Goal: Task Accomplishment & Management: Use online tool/utility

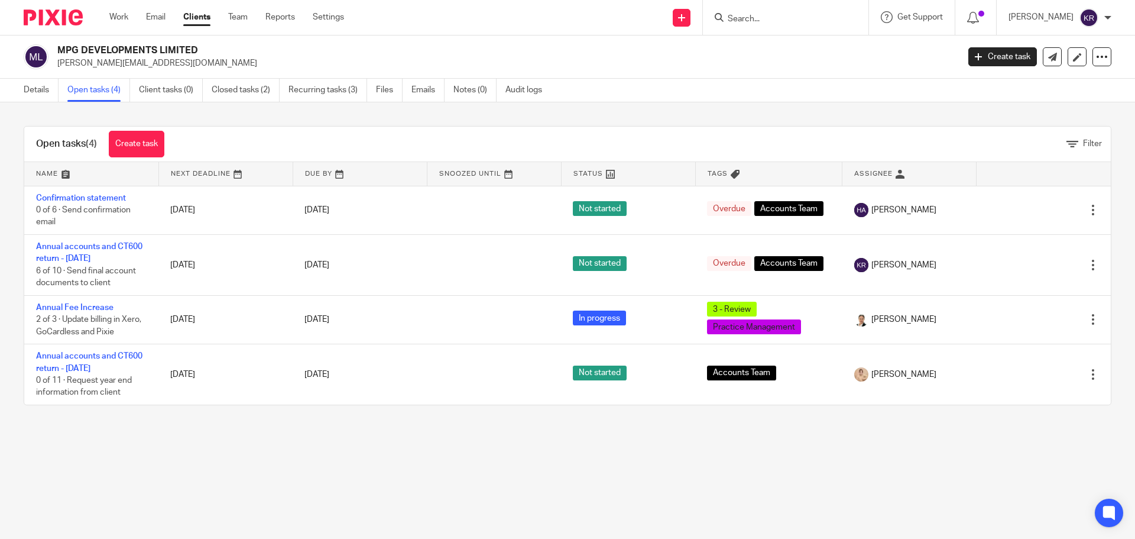
click at [760, 21] on input "Search" at bounding box center [780, 19] width 106 height 11
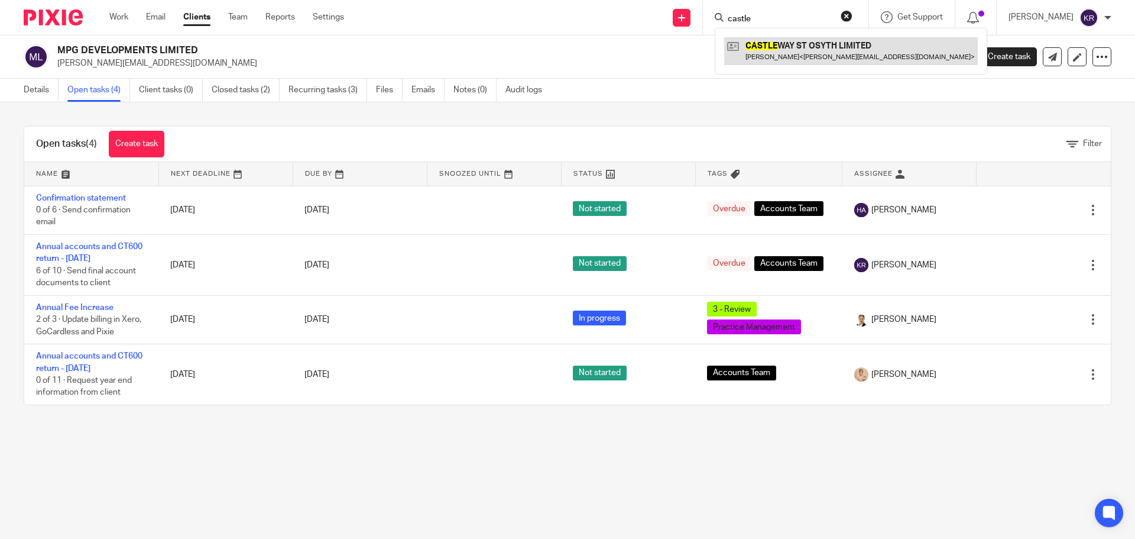
type input "castle"
click at [799, 60] on link at bounding box center [851, 50] width 254 height 27
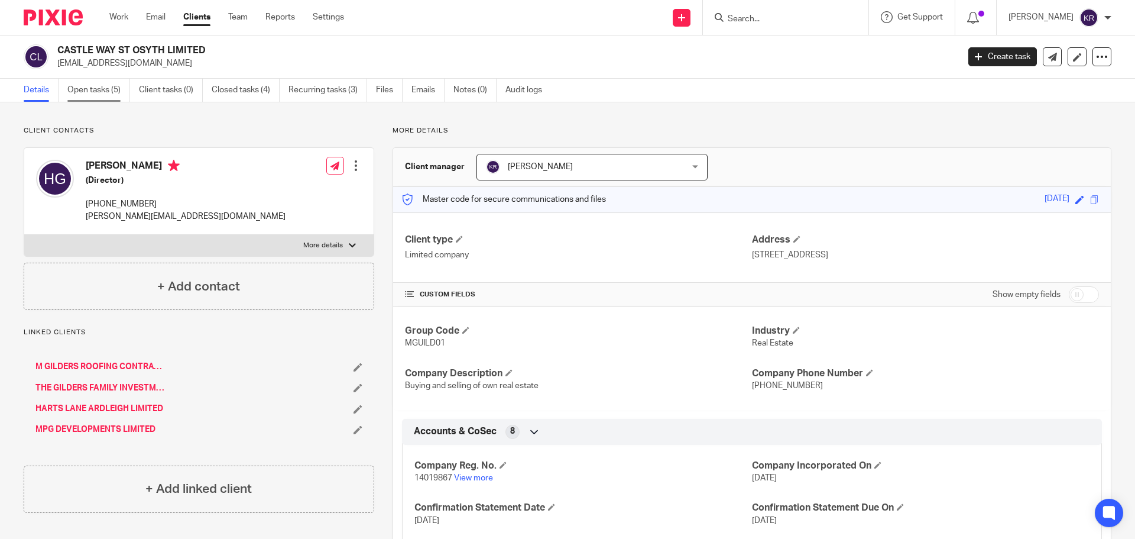
click at [104, 90] on link "Open tasks (5)" at bounding box center [98, 90] width 63 height 23
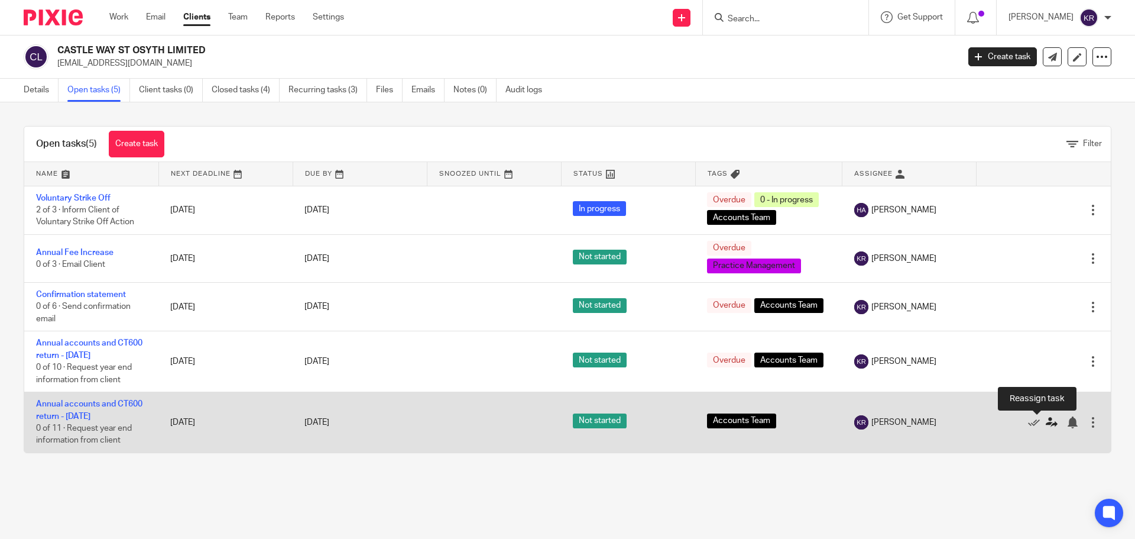
click at [1046, 424] on icon at bounding box center [1052, 422] width 12 height 12
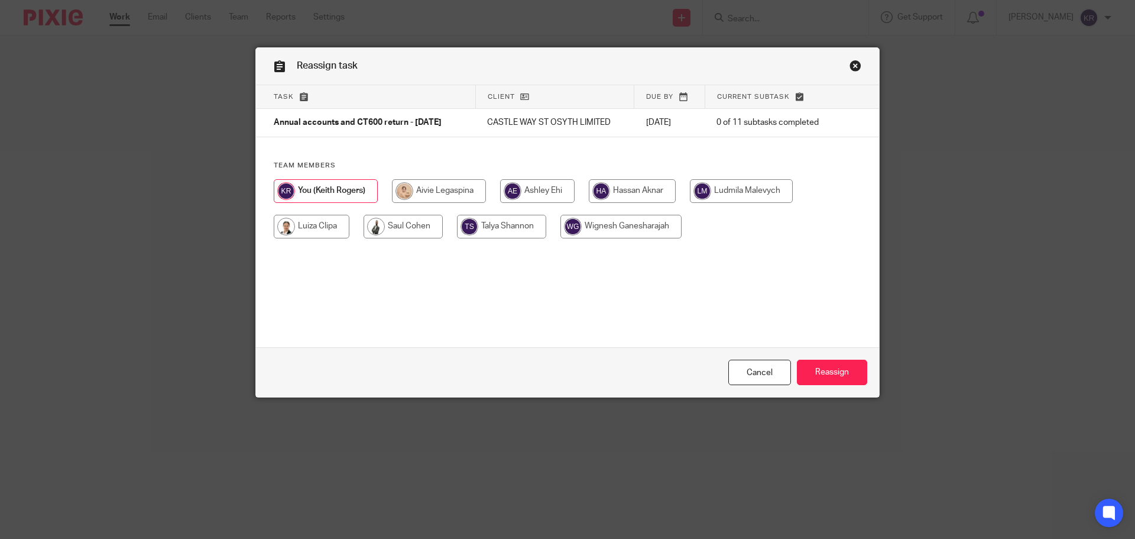
click at [425, 193] on input "radio" at bounding box center [439, 191] width 94 height 24
radio input "true"
click at [829, 370] on input "Reassign" at bounding box center [832, 371] width 70 height 25
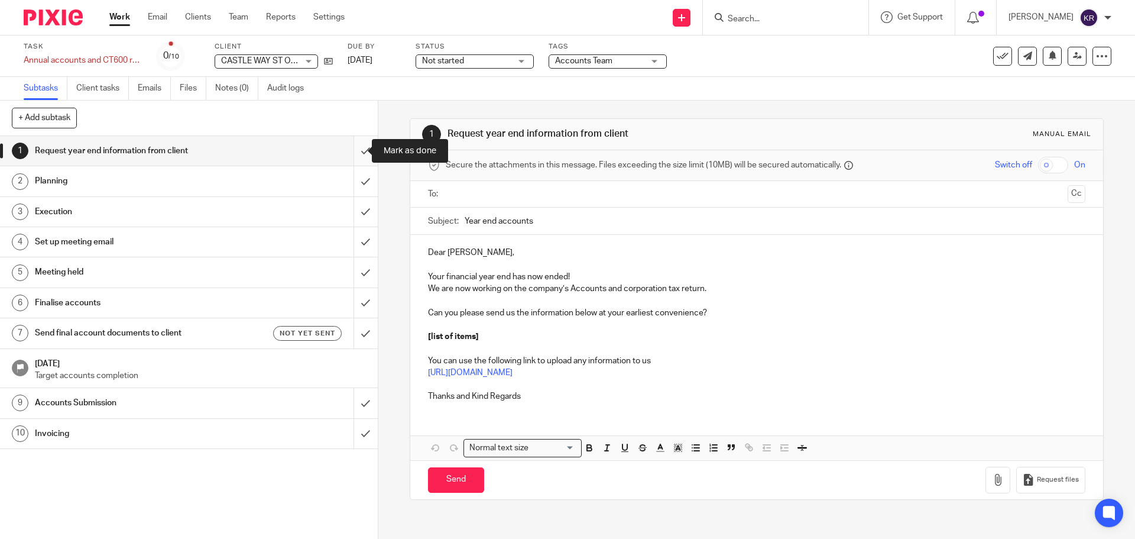
click at [350, 155] on input "submit" at bounding box center [189, 151] width 378 height 30
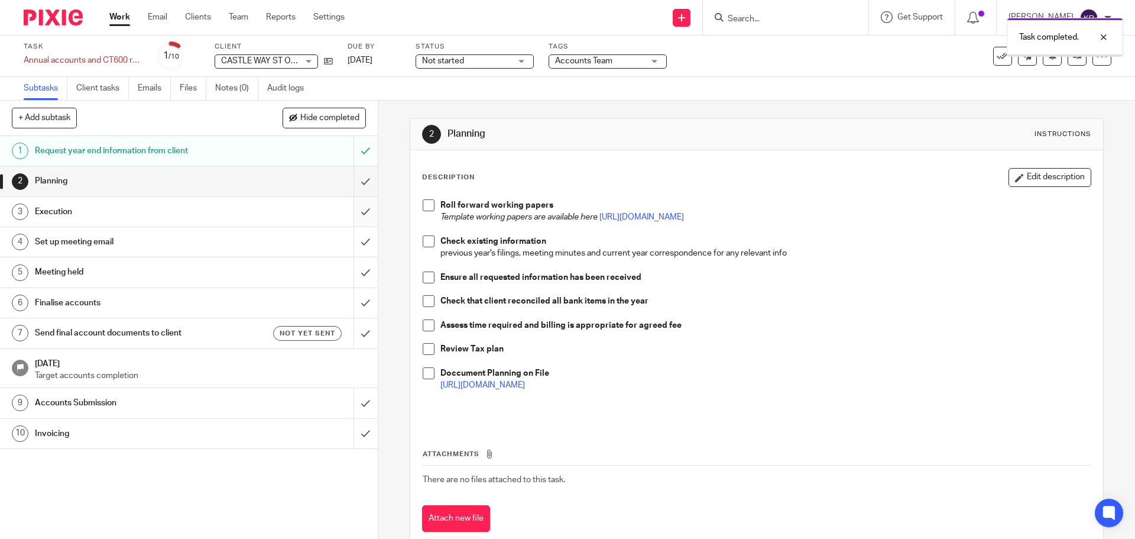
click at [355, 208] on input "submit" at bounding box center [189, 212] width 378 height 30
click at [355, 273] on input "submit" at bounding box center [189, 272] width 378 height 30
click at [359, 333] on input "submit" at bounding box center [189, 333] width 378 height 30
click at [199, 326] on h1 "Send final account documents to client" at bounding box center [137, 333] width 205 height 18
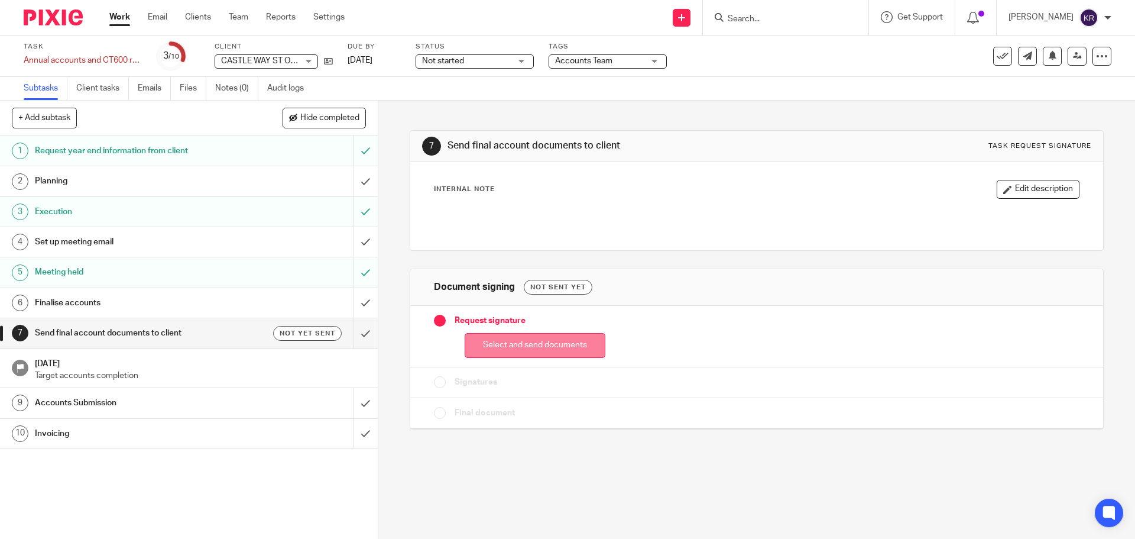
click at [520, 346] on button "Select and send documents" at bounding box center [535, 345] width 141 height 25
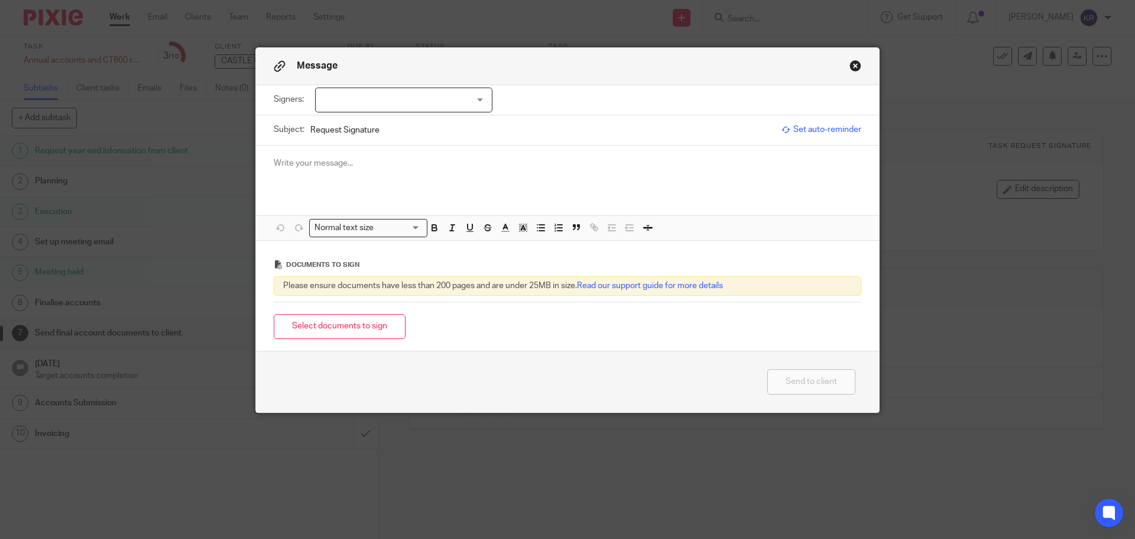
click at [381, 97] on div at bounding box center [403, 100] width 177 height 25
click at [384, 127] on li "[PERSON_NAME]" at bounding box center [400, 124] width 176 height 24
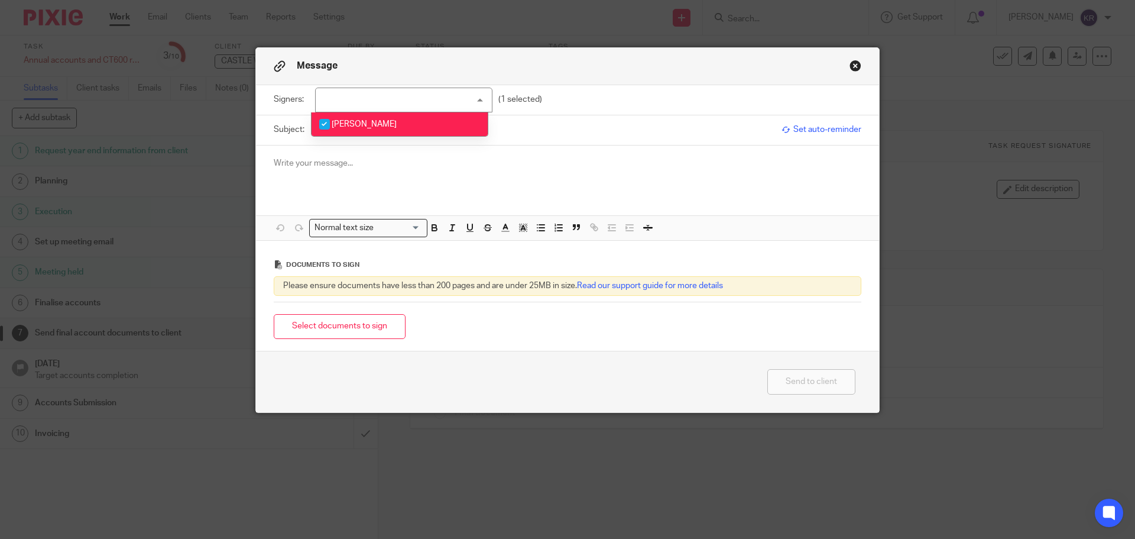
click at [388, 131] on li "[PERSON_NAME]" at bounding box center [400, 124] width 176 height 24
click at [370, 126] on span "[PERSON_NAME]" at bounding box center [364, 124] width 65 height 8
checkbox input "true"
click at [514, 123] on input "Request Signature" at bounding box center [542, 129] width 465 height 27
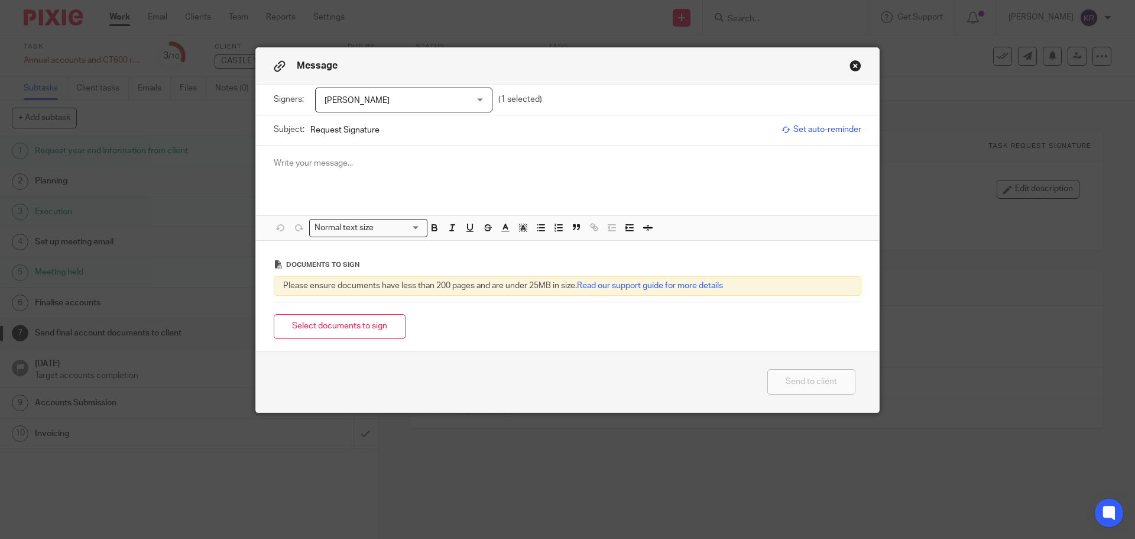
click at [293, 162] on p at bounding box center [568, 163] width 588 height 12
click at [547, 163] on p "Please find accounts attached without cover letter for your authorisation." at bounding box center [568, 163] width 588 height 12
click at [366, 333] on button "Select documents to sign" at bounding box center [340, 326] width 132 height 25
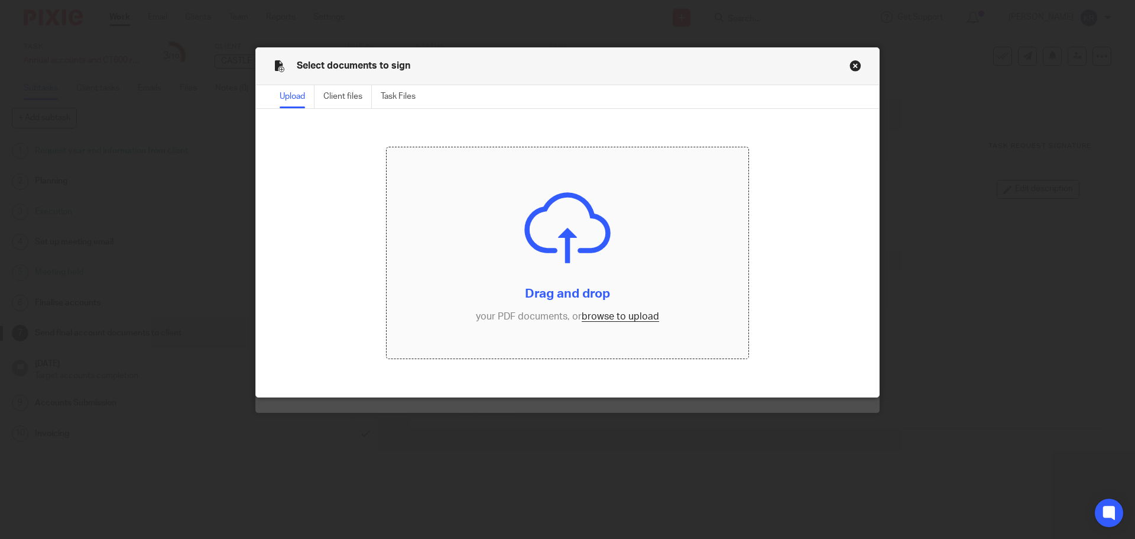
click at [601, 318] on input "file" at bounding box center [568, 253] width 362 height 212
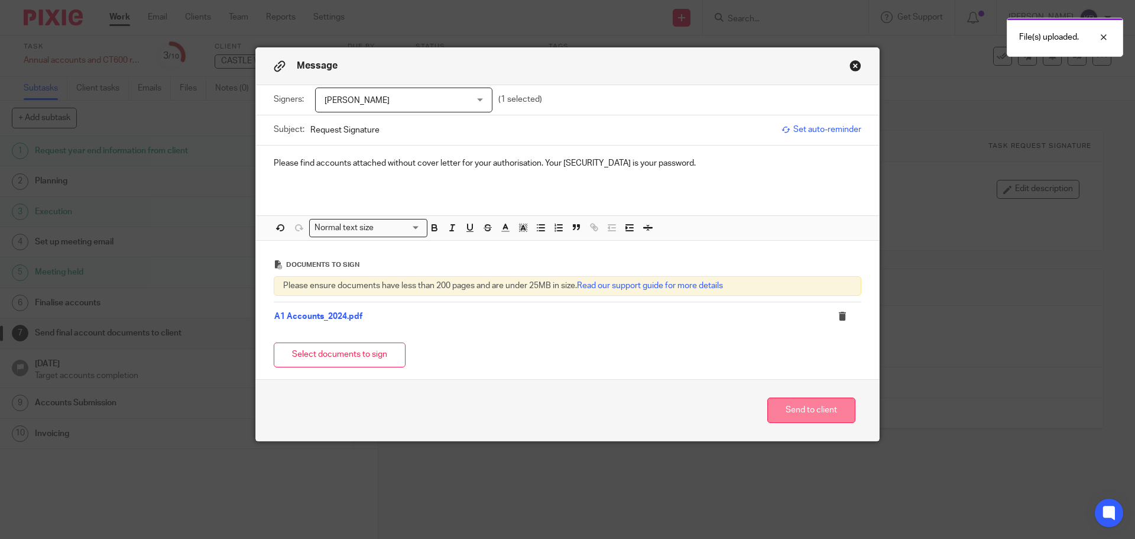
click at [808, 413] on button "Send to client" at bounding box center [811, 409] width 88 height 25
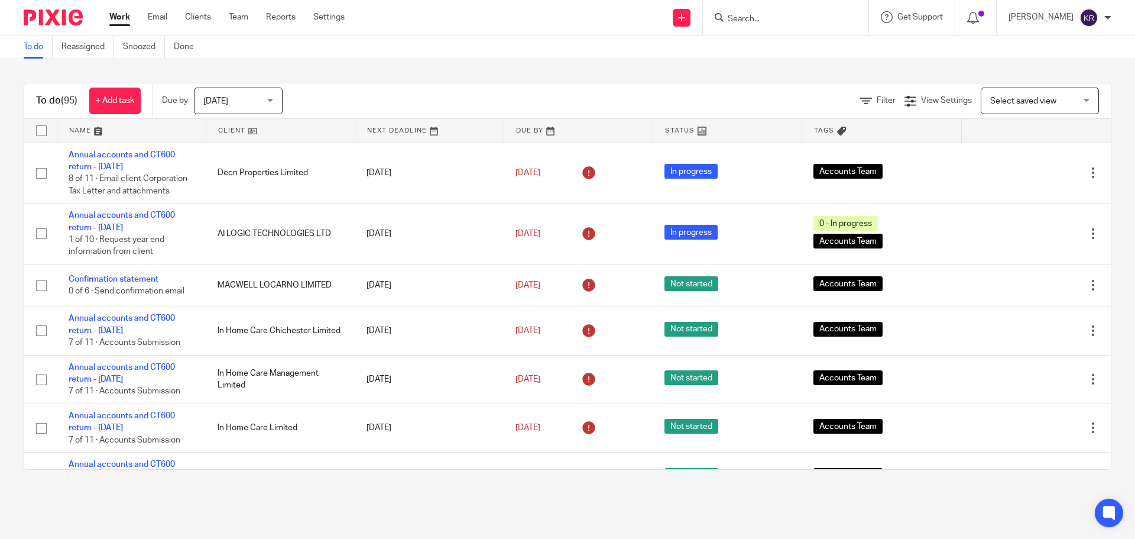
click at [757, 21] on input "Search" at bounding box center [780, 19] width 106 height 11
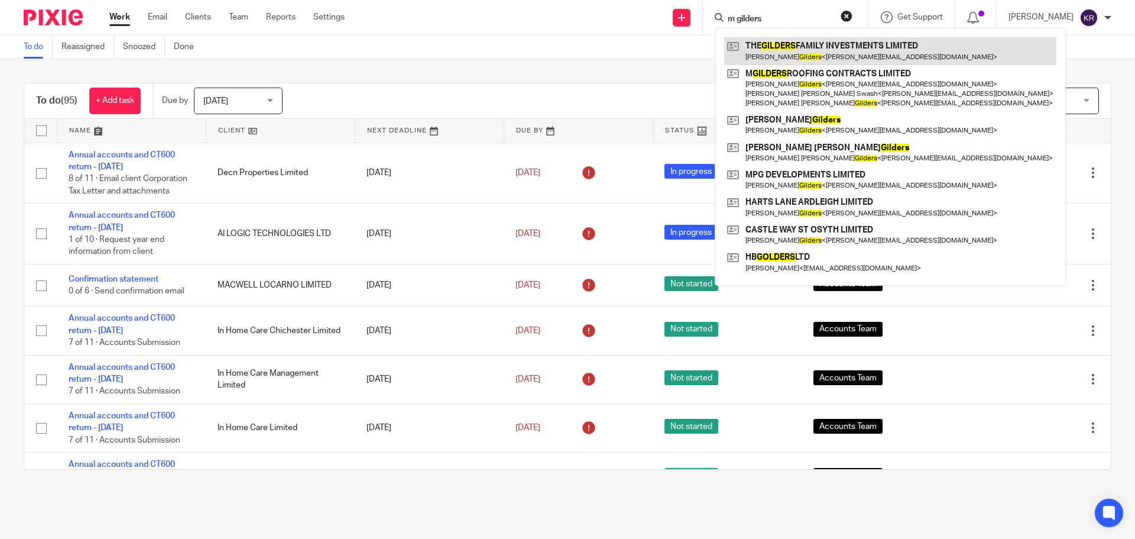
type input "m gilders"
click at [869, 40] on link at bounding box center [890, 50] width 332 height 27
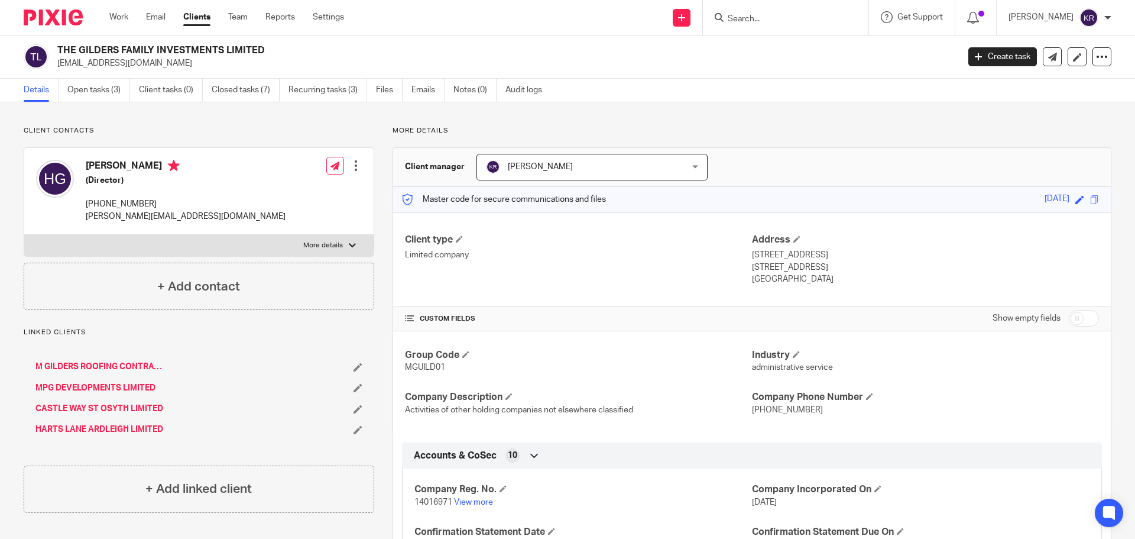
click at [767, 14] on input "Search" at bounding box center [780, 19] width 106 height 11
type input "castle"
click button "submit" at bounding box center [0, 0] width 0 height 0
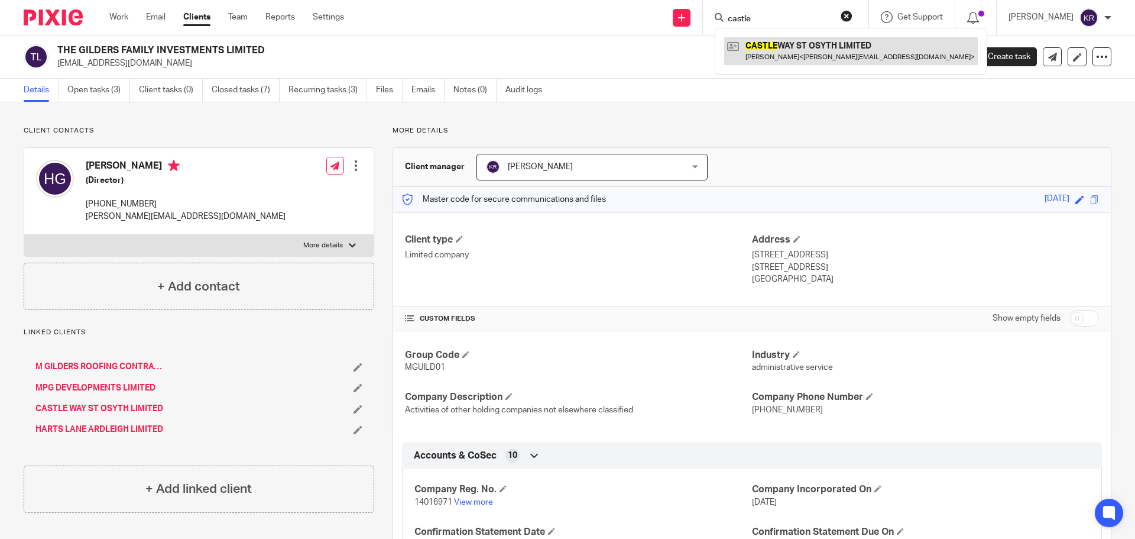
click at [858, 51] on link at bounding box center [851, 50] width 254 height 27
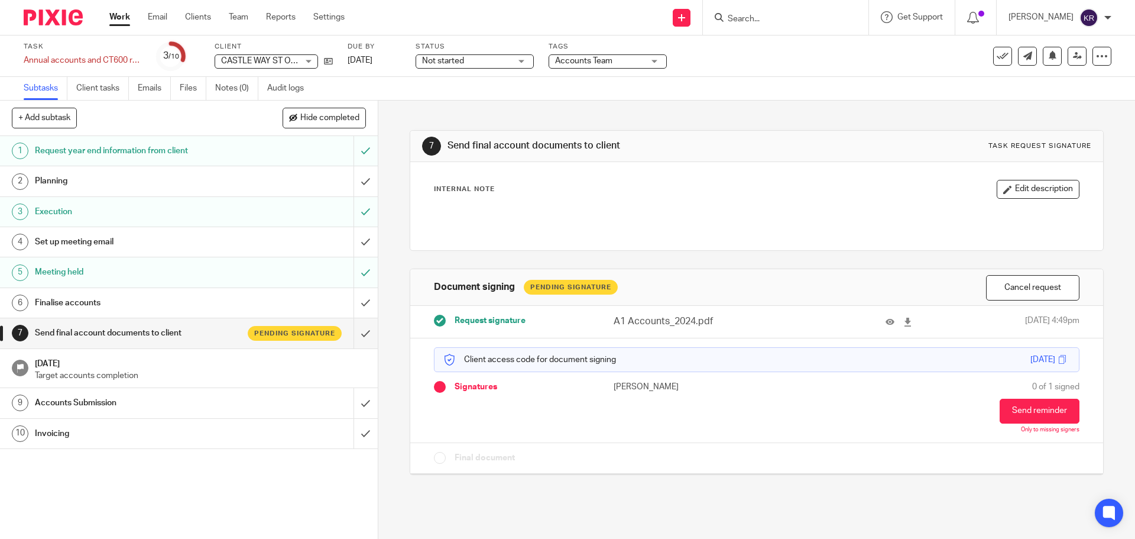
click at [785, 13] on form at bounding box center [790, 17] width 126 height 15
click at [783, 20] on input "Search" at bounding box center [780, 19] width 106 height 11
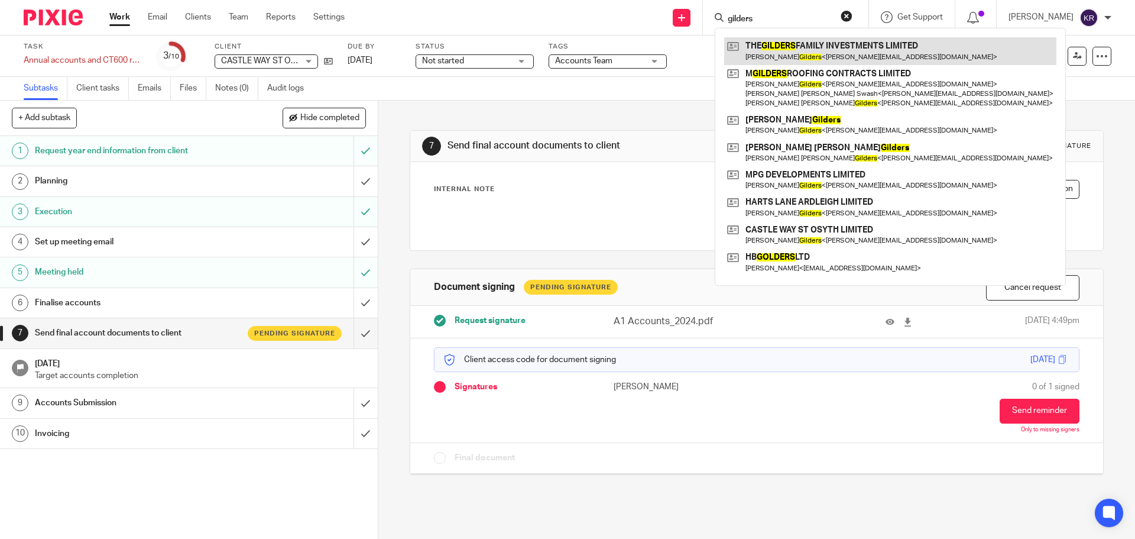
type input "gilders"
click at [836, 43] on link at bounding box center [890, 50] width 332 height 27
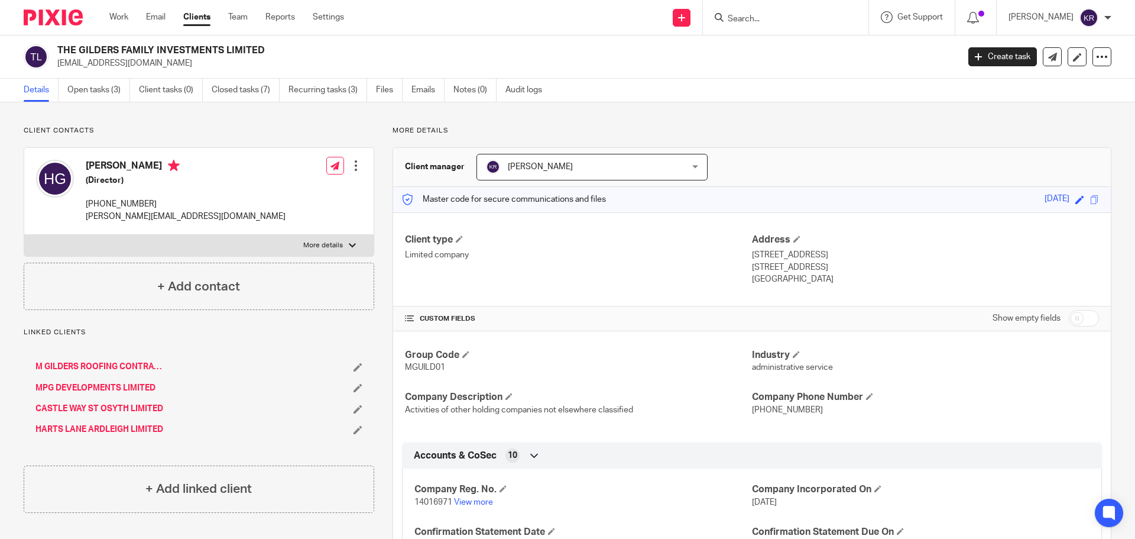
click at [733, 73] on div "THE GILDERS FAMILY INVESTMENTS LIMITED markgildersroofingltd@live.com Create ta…" at bounding box center [567, 56] width 1135 height 43
click at [756, 21] on input "Search" at bounding box center [780, 19] width 106 height 11
click at [115, 96] on link "Open tasks (3)" at bounding box center [98, 90] width 63 height 23
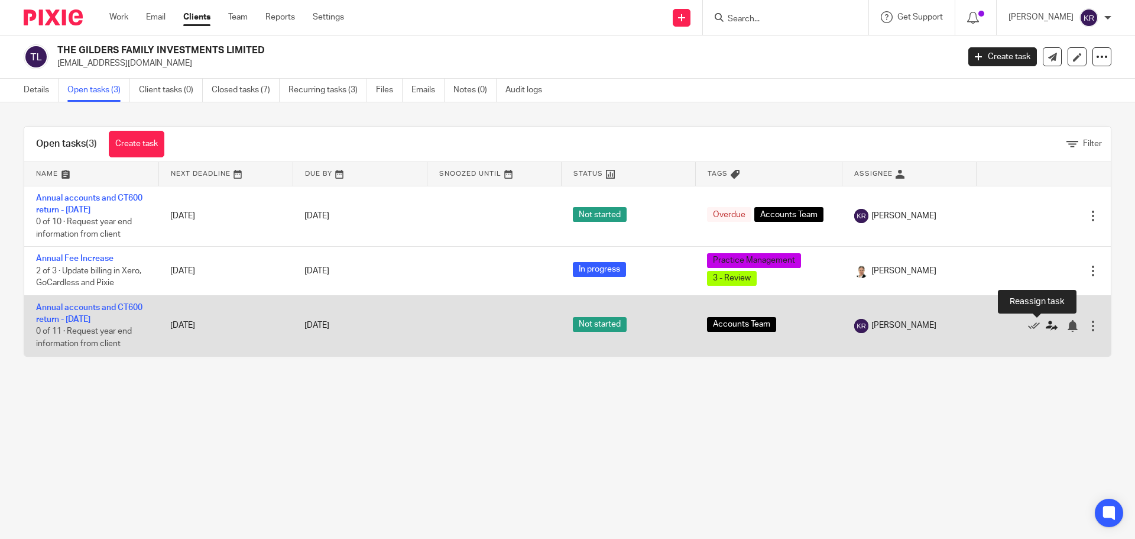
click at [1046, 325] on icon at bounding box center [1052, 326] width 12 height 12
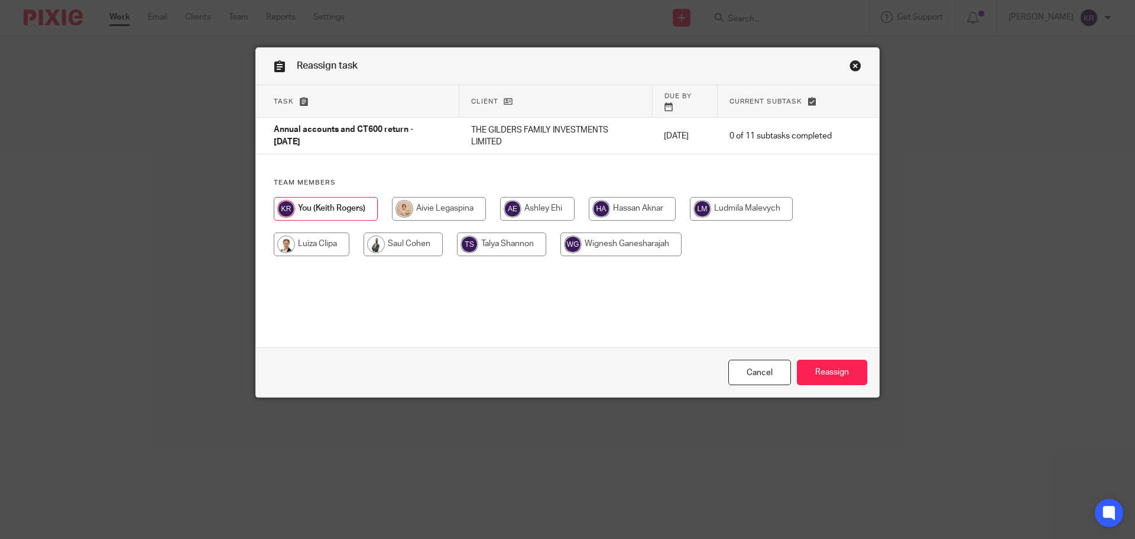
click at [310, 232] on input "radio" at bounding box center [312, 244] width 76 height 24
radio input "true"
click at [414, 199] on input "radio" at bounding box center [440, 209] width 94 height 24
radio input "true"
click at [835, 372] on input "Reassign" at bounding box center [832, 371] width 70 height 25
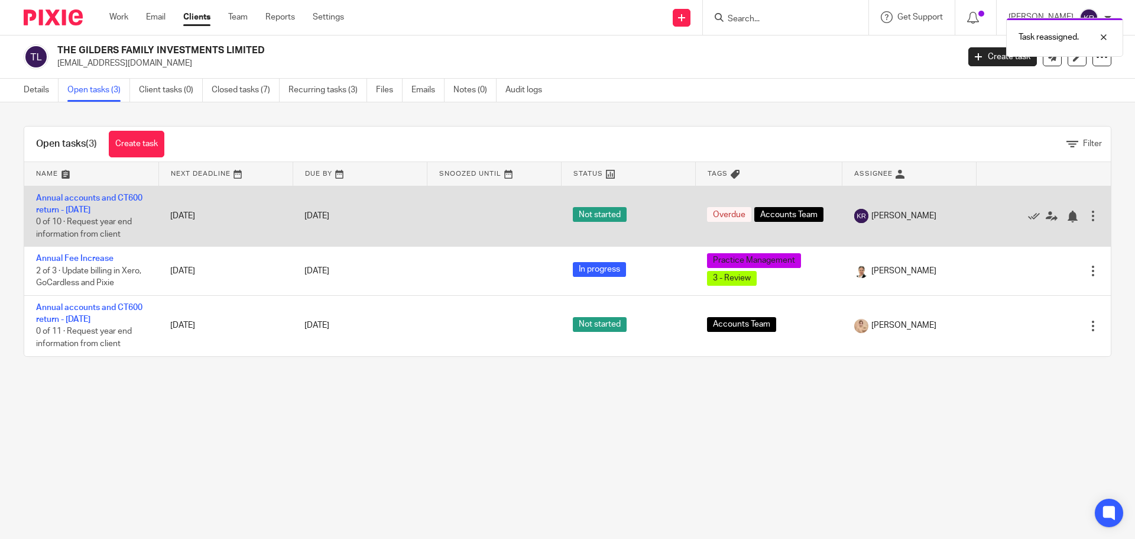
click at [105, 202] on td "Annual accounts and CT600 return - [DATE] 0 of 10 · Request year end informatio…" at bounding box center [91, 216] width 134 height 61
click at [104, 208] on link "Annual accounts and CT600 return - [DATE]" at bounding box center [89, 204] width 106 height 20
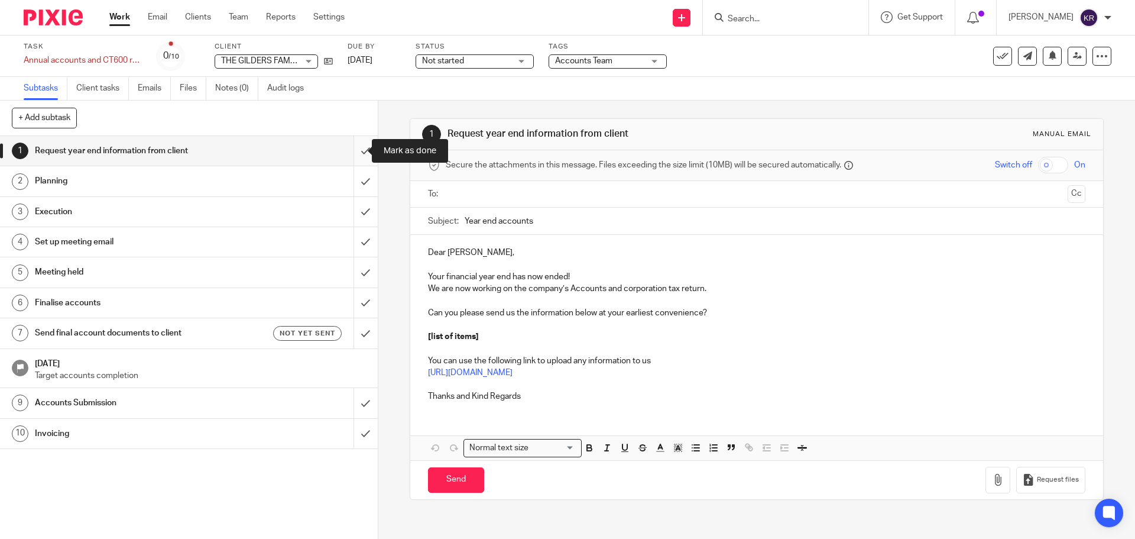
click at [351, 151] on input "submit" at bounding box center [189, 151] width 378 height 30
click at [356, 182] on input "submit" at bounding box center [189, 181] width 378 height 30
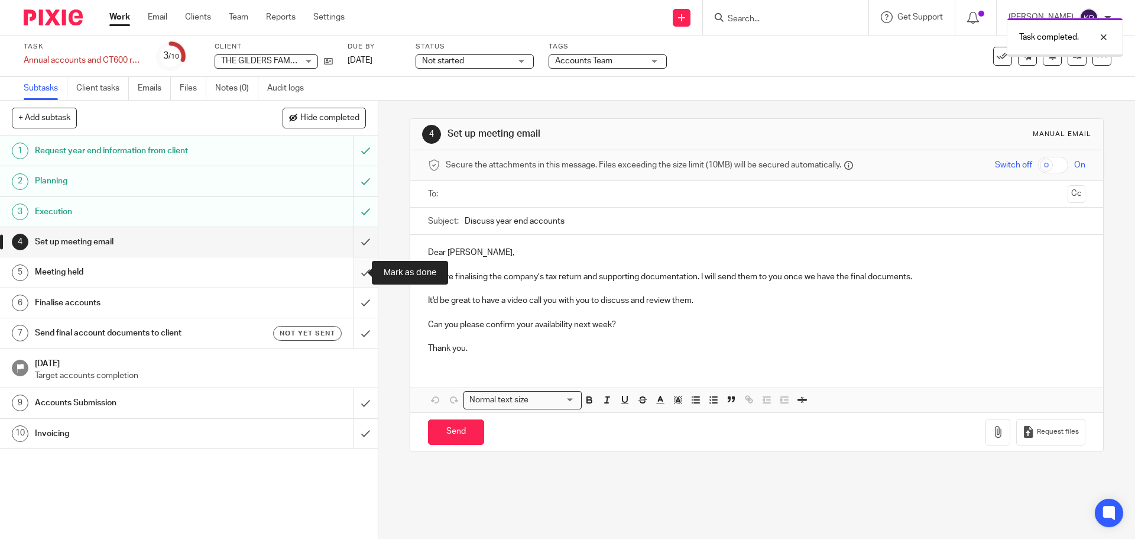
click at [359, 270] on input "submit" at bounding box center [189, 272] width 378 height 30
click at [357, 300] on input "submit" at bounding box center [189, 303] width 378 height 30
click at [157, 335] on h1 "Send final account documents to client" at bounding box center [137, 333] width 205 height 18
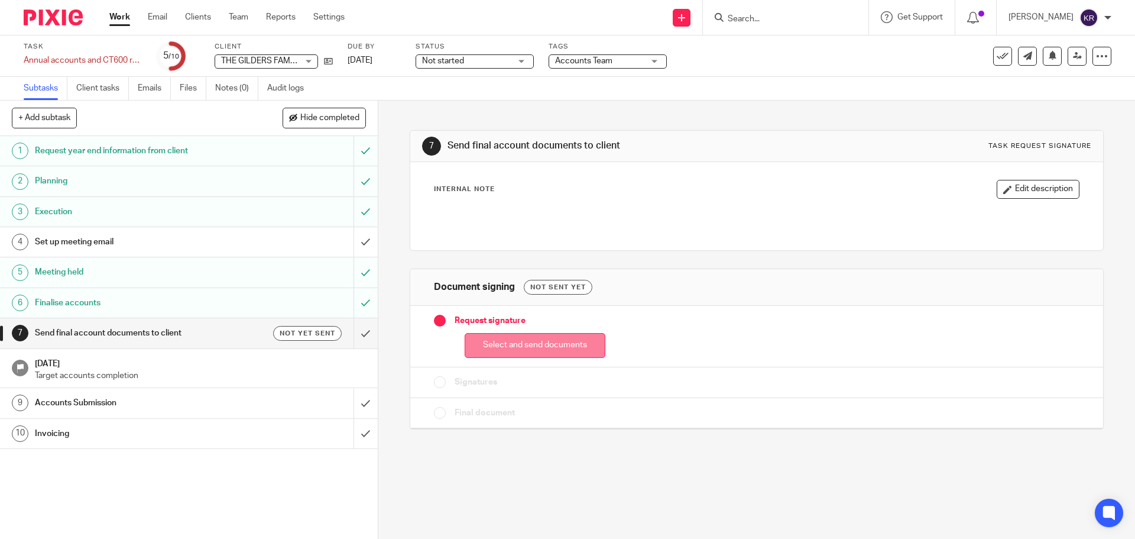
click at [557, 348] on button "Select and send documents" at bounding box center [535, 345] width 141 height 25
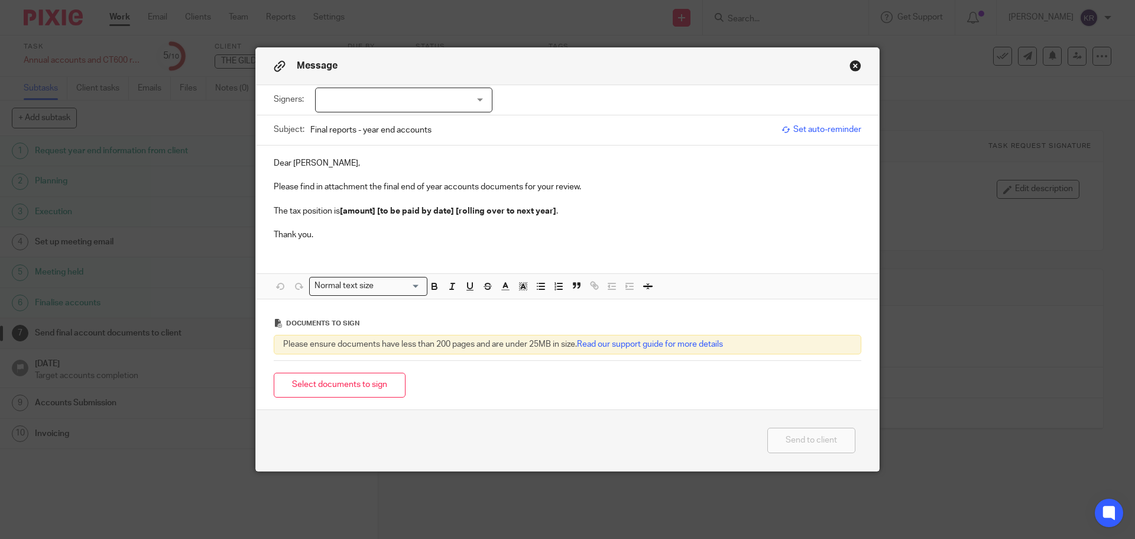
click at [368, 103] on div at bounding box center [403, 100] width 177 height 25
click at [376, 125] on span "[PERSON_NAME]" at bounding box center [364, 124] width 65 height 8
checkbox input "true"
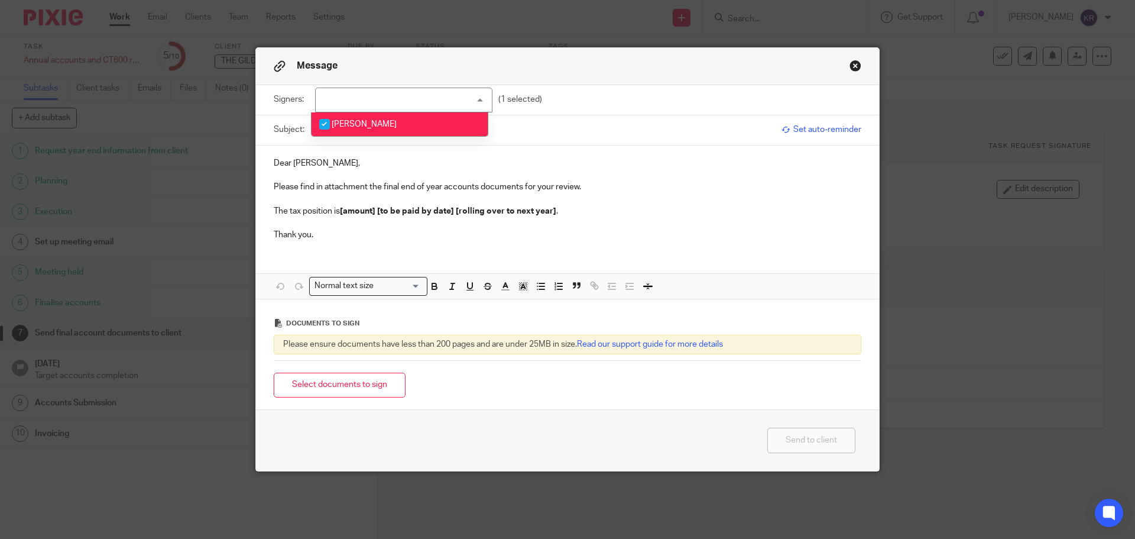
click at [277, 210] on p "The tax position is [amount] [to be paid by date] [rolling over to next year] ." at bounding box center [568, 211] width 588 height 12
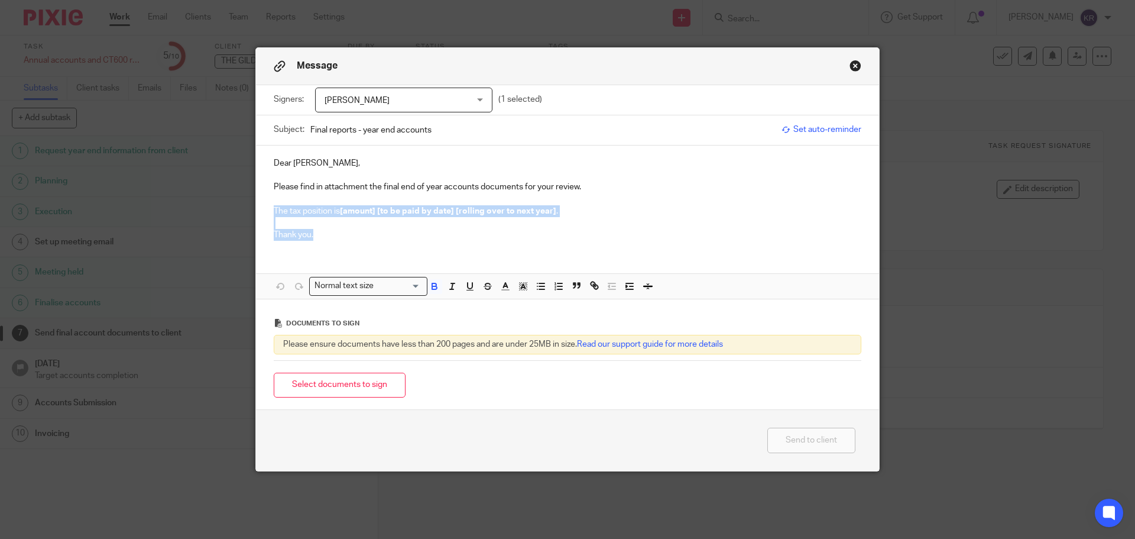
drag, startPoint x: 271, startPoint y: 210, endPoint x: 372, endPoint y: 237, distance: 104.0
click at [372, 237] on div "Dear Harry, Please find in attachment the final end of year accounts documents …" at bounding box center [567, 197] width 623 height 105
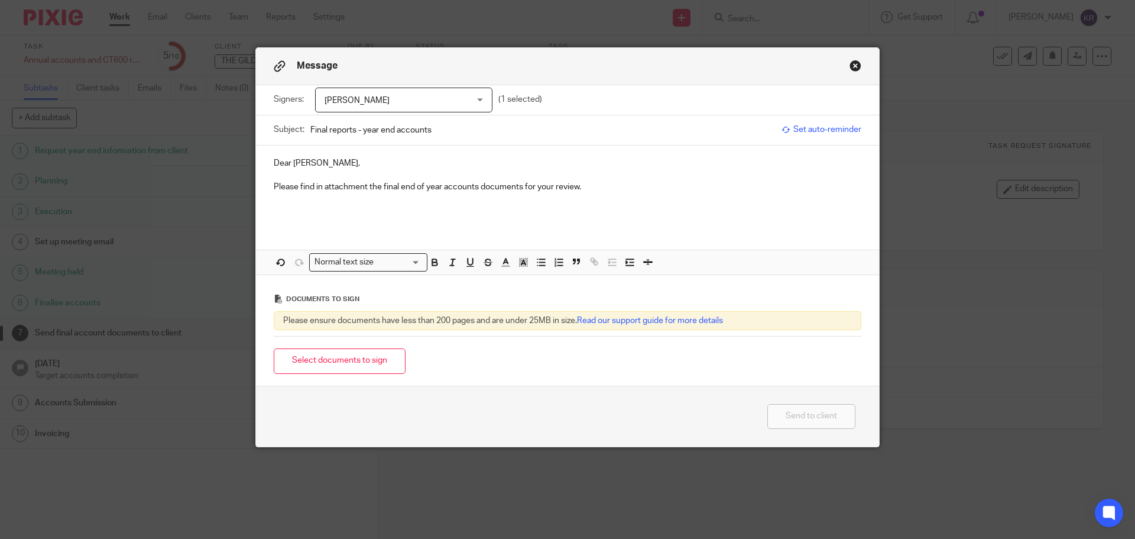
drag, startPoint x: 352, startPoint y: 128, endPoint x: 301, endPoint y: 137, distance: 51.5
click at [301, 137] on div "Subject: Final reports - year end accounts" at bounding box center [525, 130] width 502 height 30
type input "The Guilders Family Investments Limited - year end accounts"
drag, startPoint x: 477, startPoint y: 186, endPoint x: 519, endPoint y: 187, distance: 42.0
click at [519, 187] on p "Please find in attachment the final end of year accounts documents for your rev…" at bounding box center [568, 187] width 588 height 12
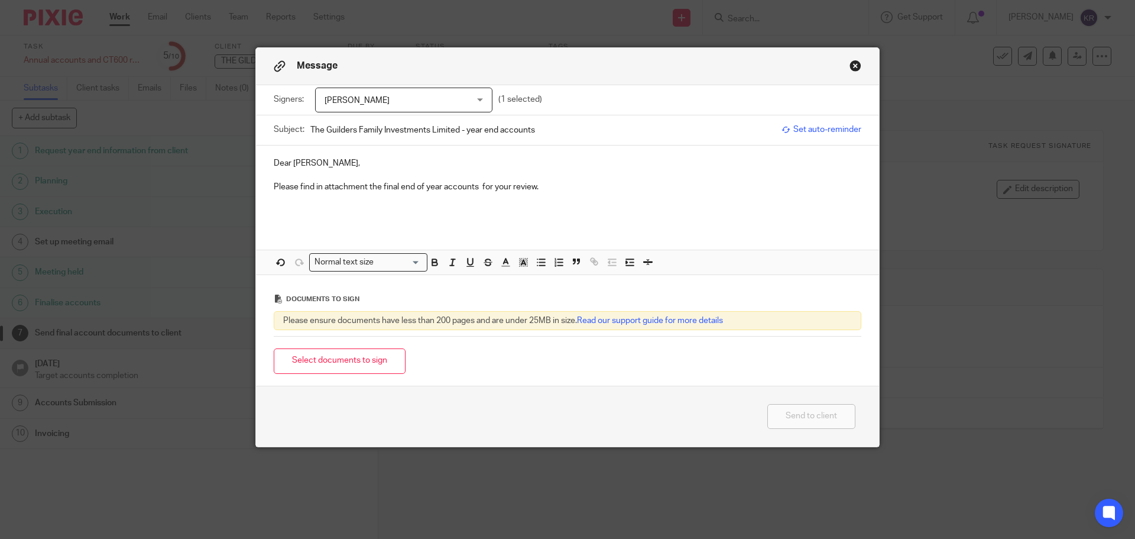
click at [550, 184] on p "Please find in attachment the final end of year accounts for your review." at bounding box center [568, 187] width 588 height 12
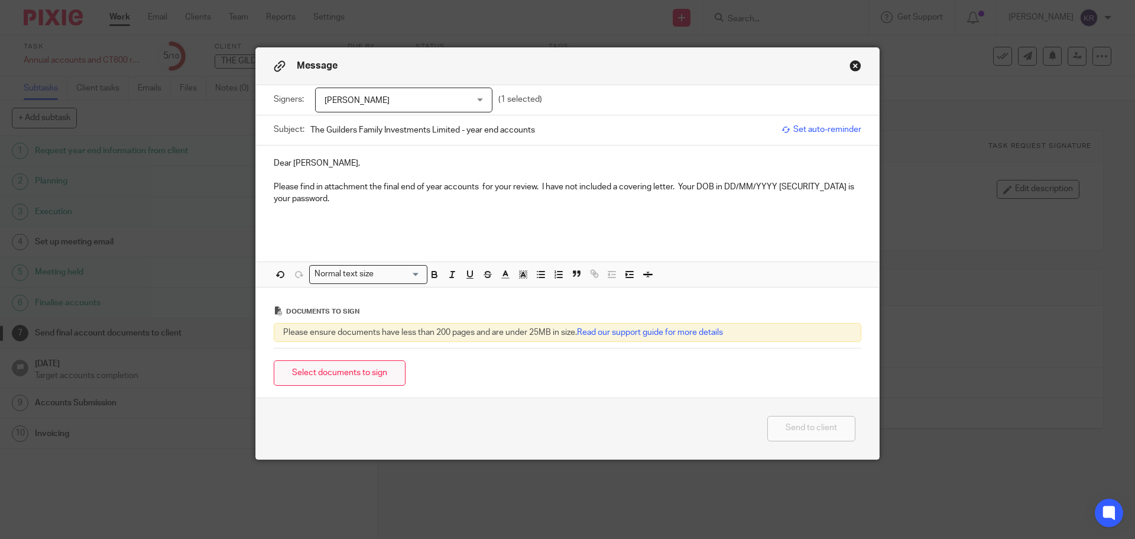
click at [340, 376] on button "Select documents to sign" at bounding box center [340, 372] width 132 height 25
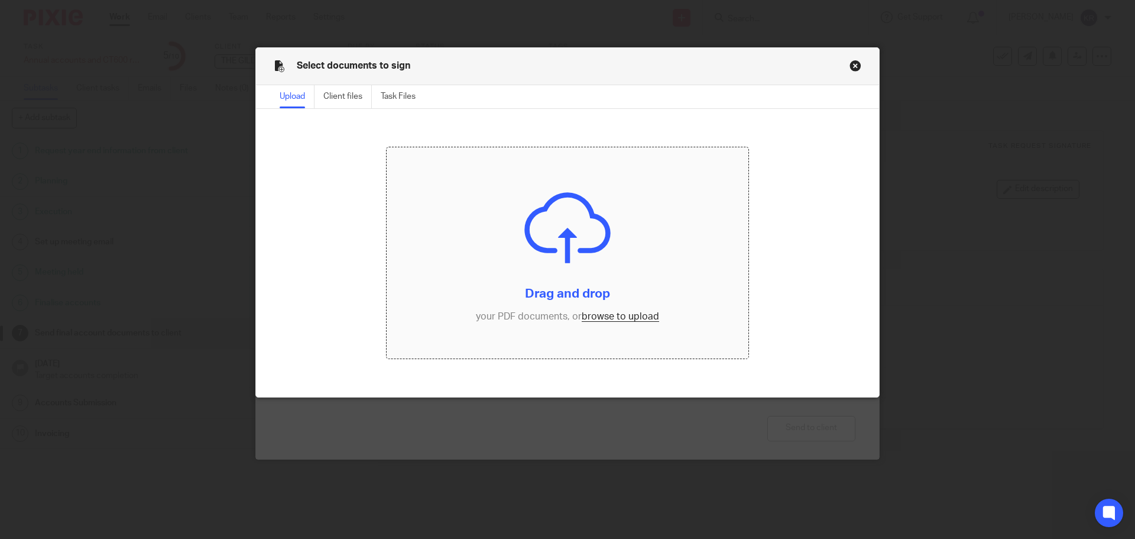
click at [608, 317] on input "file" at bounding box center [568, 253] width 362 height 212
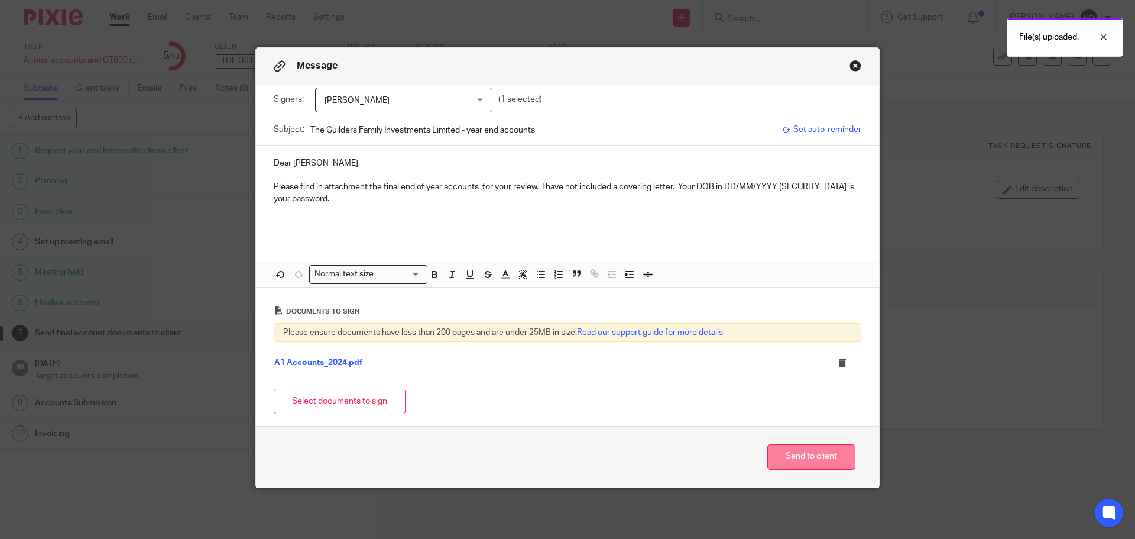
click at [802, 456] on button "Send to client" at bounding box center [811, 456] width 88 height 25
